Goal: Obtain resource: Download file/media

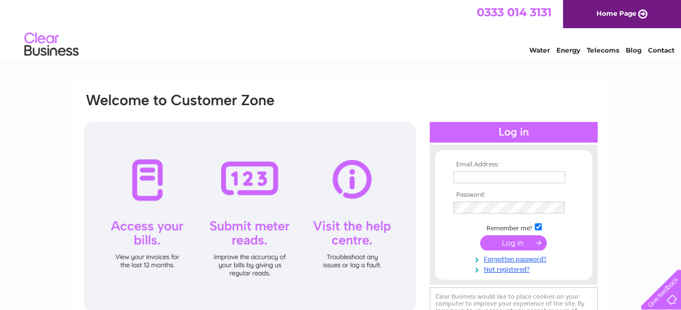
type input "emily.boynton8@gmail.com"
click at [506, 241] on input "submit" at bounding box center [513, 242] width 67 height 15
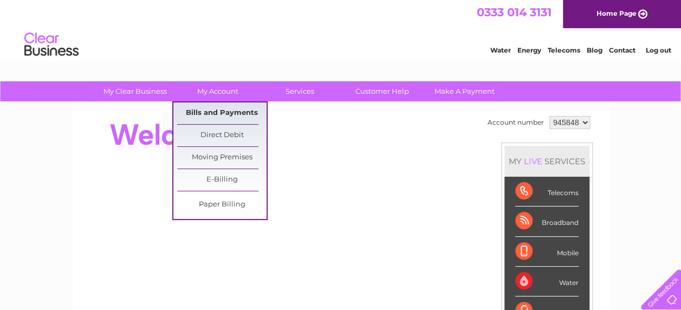
click at [211, 110] on link "Bills and Payments" at bounding box center [221, 113] width 89 height 22
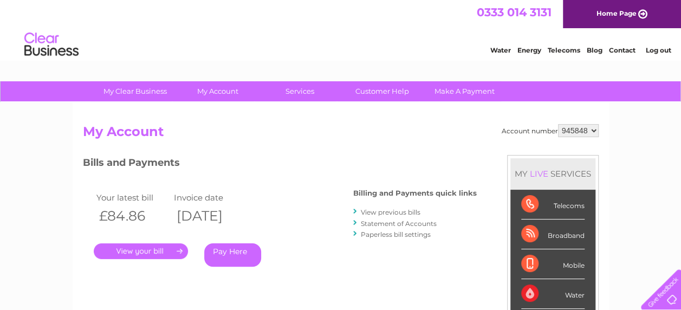
click at [146, 253] on link "." at bounding box center [141, 251] width 94 height 16
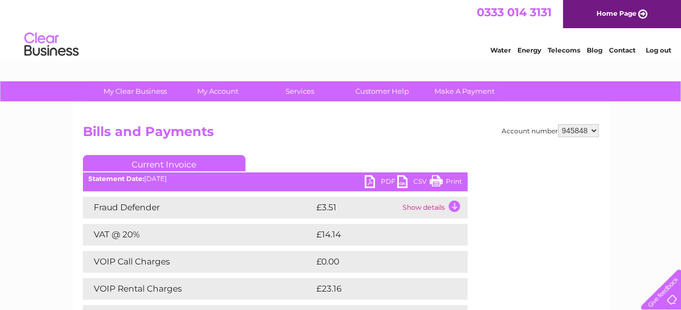
click at [366, 180] on link "PDF" at bounding box center [381, 183] width 33 height 16
